Goal: Information Seeking & Learning: Learn about a topic

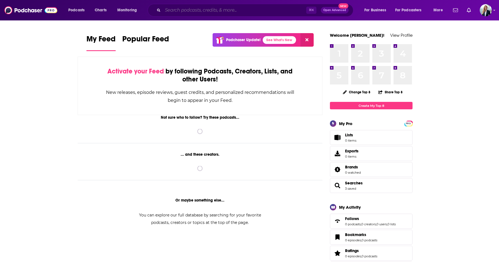
click at [221, 8] on input "Search podcasts, credits, & more..." at bounding box center [235, 10] width 144 height 9
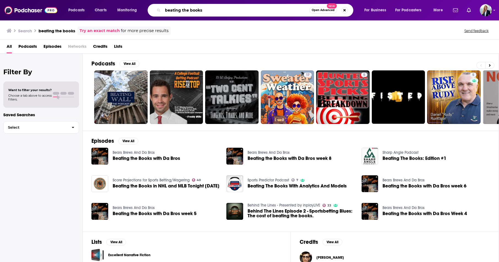
click at [217, 11] on input "beating the books" at bounding box center [236, 10] width 147 height 9
type input "beating the book"
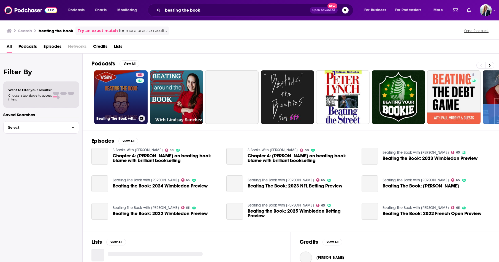
click at [128, 98] on link "65 Beating The Book with [PERSON_NAME]" at bounding box center [120, 96] width 53 height 53
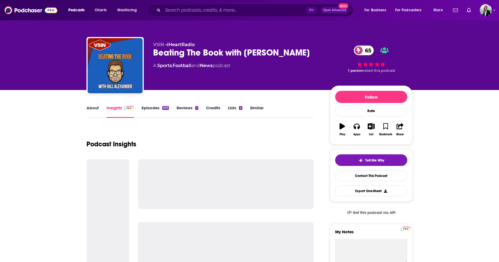
click at [90, 106] on link "About" at bounding box center [93, 111] width 12 height 13
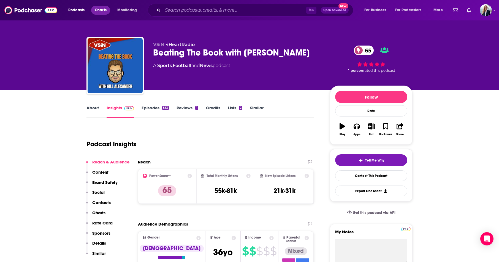
click at [98, 12] on span "Charts" at bounding box center [101, 10] width 12 height 8
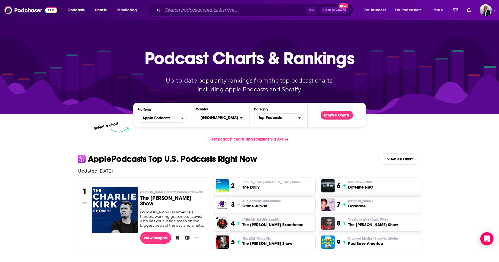
click at [272, 115] on span "Top Podcasts" at bounding box center [276, 117] width 44 height 9
click at [265, 152] on button "Sports" at bounding box center [279, 151] width 44 height 7
click at [327, 111] on div "Podcast Charts & Rankings Up-to-date popularity rankings from the top podcast c…" at bounding box center [249, 66] width 237 height 89
click at [328, 115] on button "Browse Charts" at bounding box center [337, 115] width 33 height 9
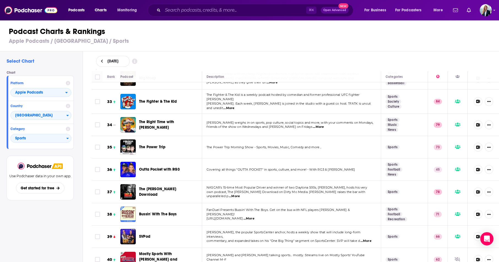
scroll to position [720, 0]
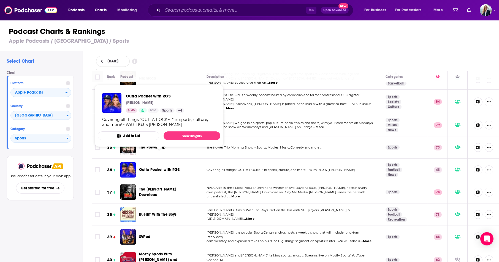
click at [161, 167] on span "Outta Pocket with RG3" at bounding box center [159, 169] width 41 height 5
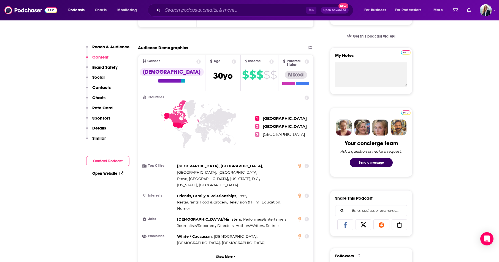
scroll to position [174, 0]
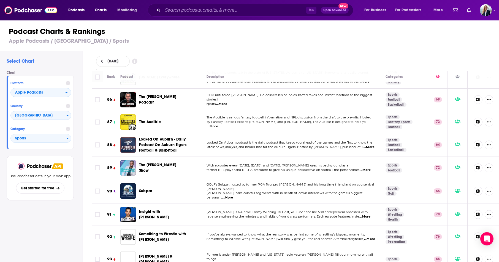
scroll to position [1928, 0]
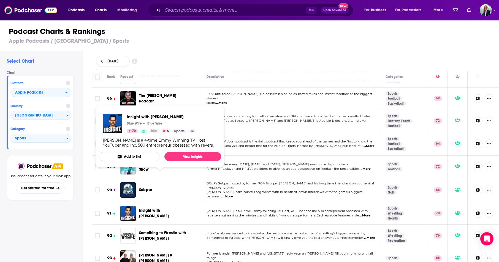
click at [159, 208] on span "Insight with [PERSON_NAME]" at bounding box center [154, 213] width 30 height 10
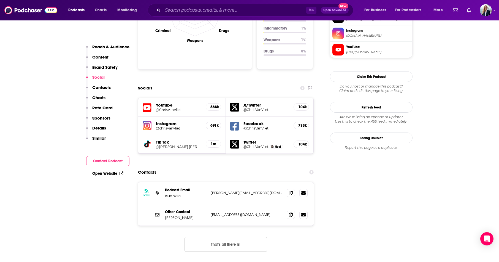
scroll to position [579, 0]
